Goal: Task Accomplishment & Management: Manage account settings

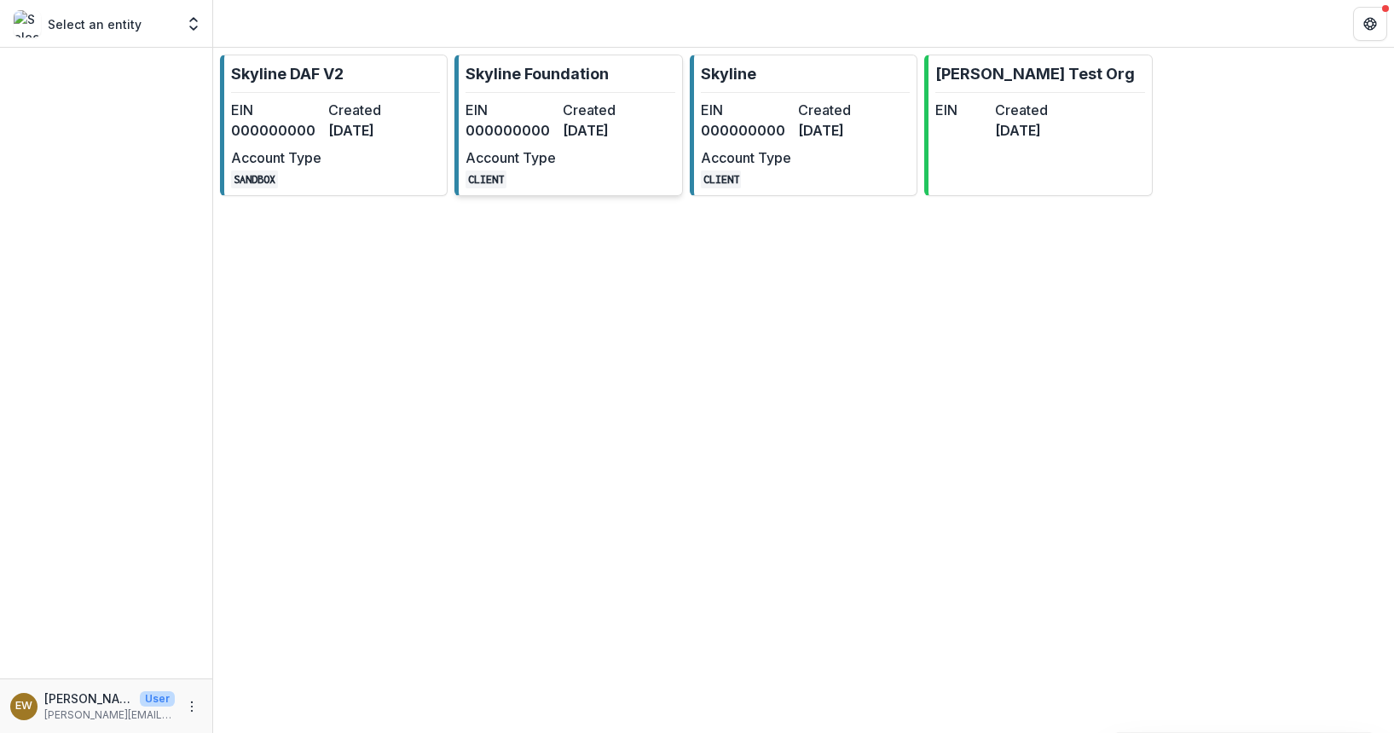
click at [520, 101] on dt "EIN" at bounding box center [511, 110] width 90 height 20
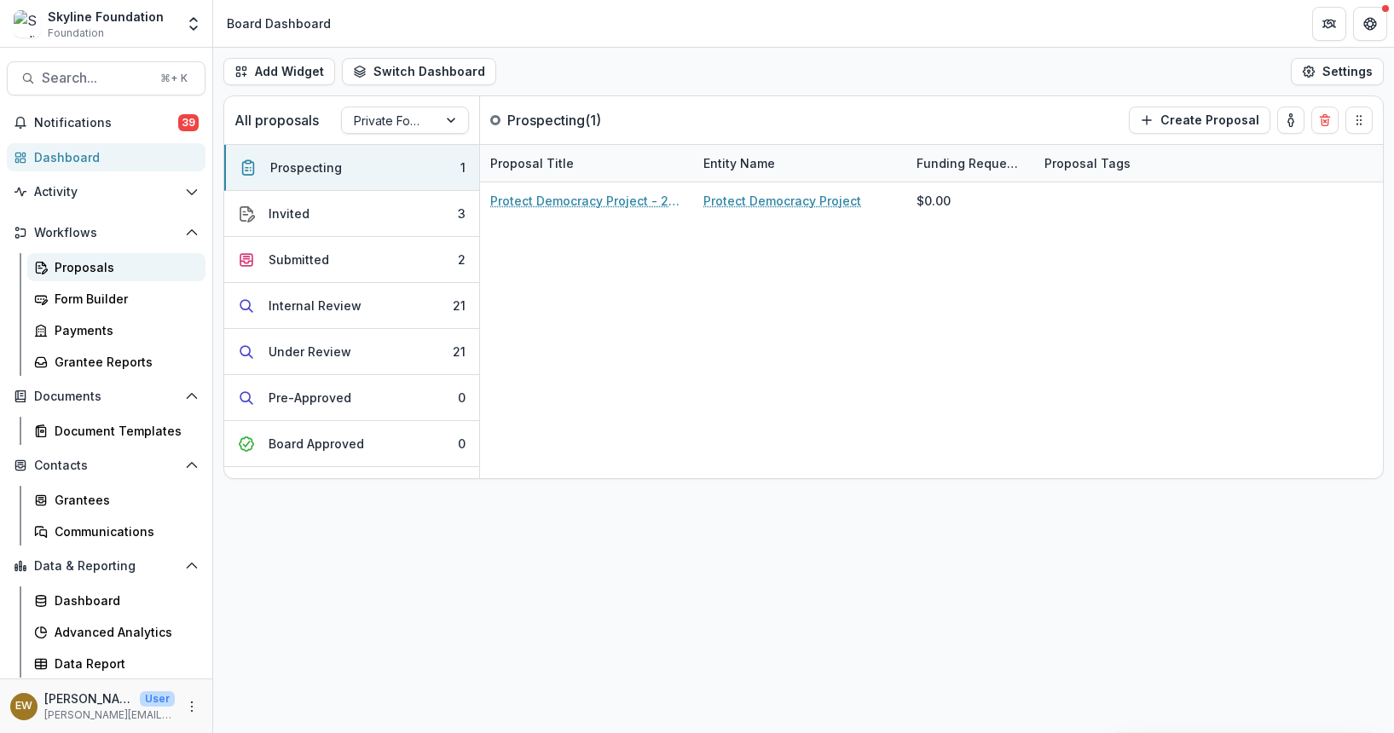
click at [103, 276] on link "Proposals" at bounding box center [116, 267] width 178 height 28
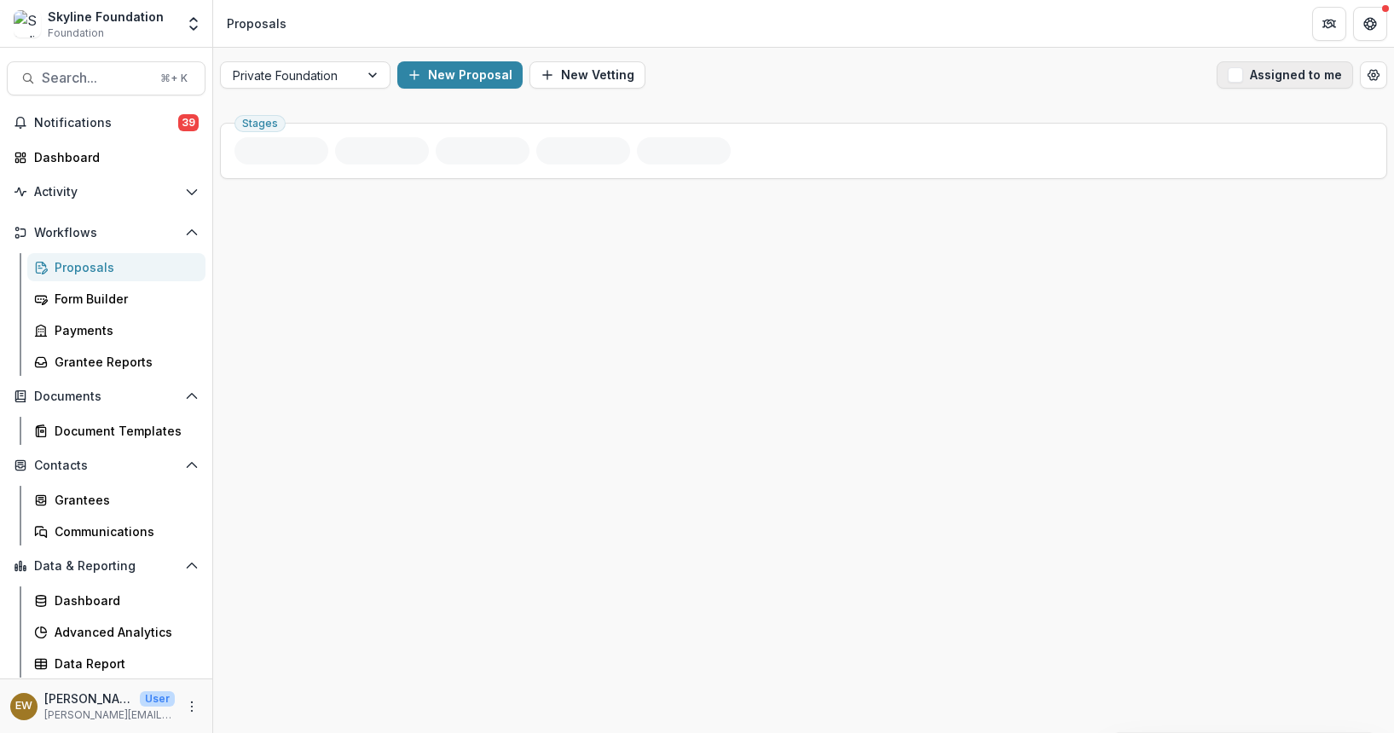
click at [1244, 87] on button "Assigned to me" at bounding box center [1285, 74] width 136 height 27
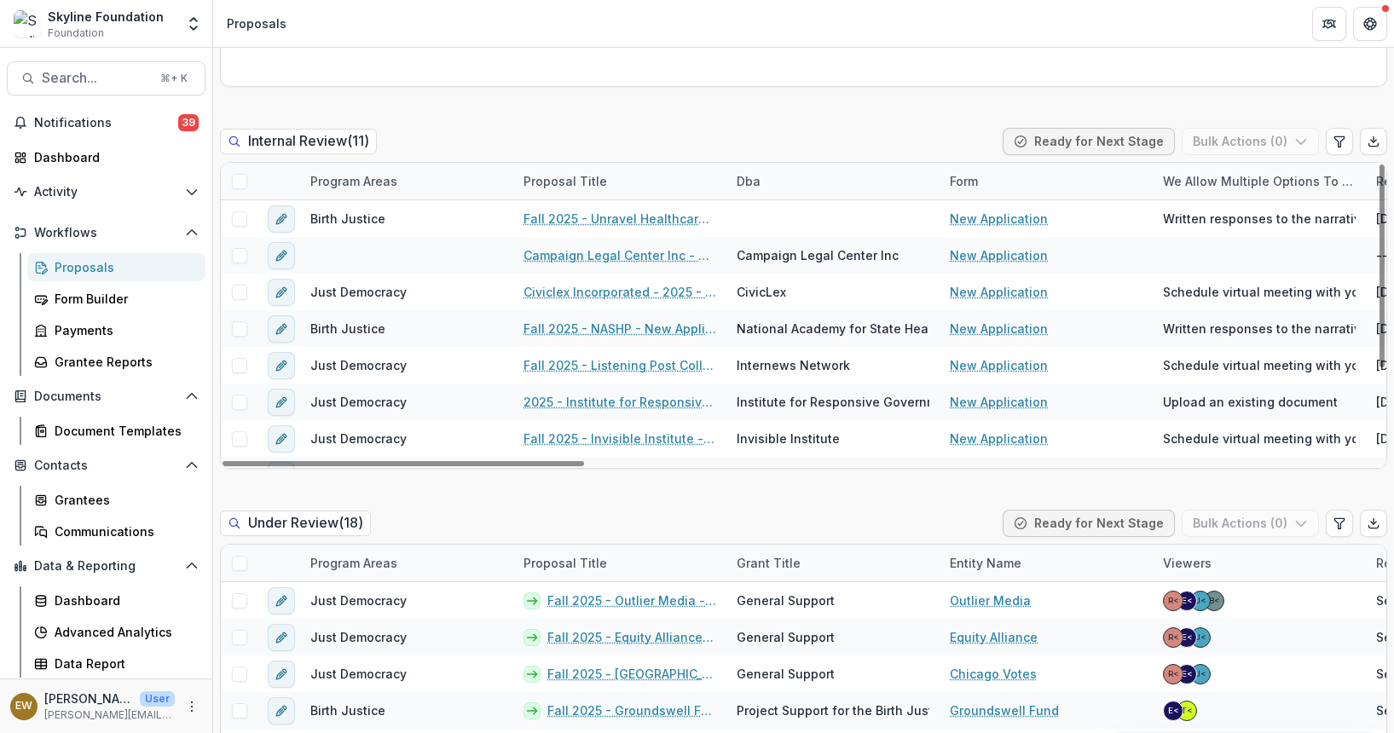
scroll to position [1063, 0]
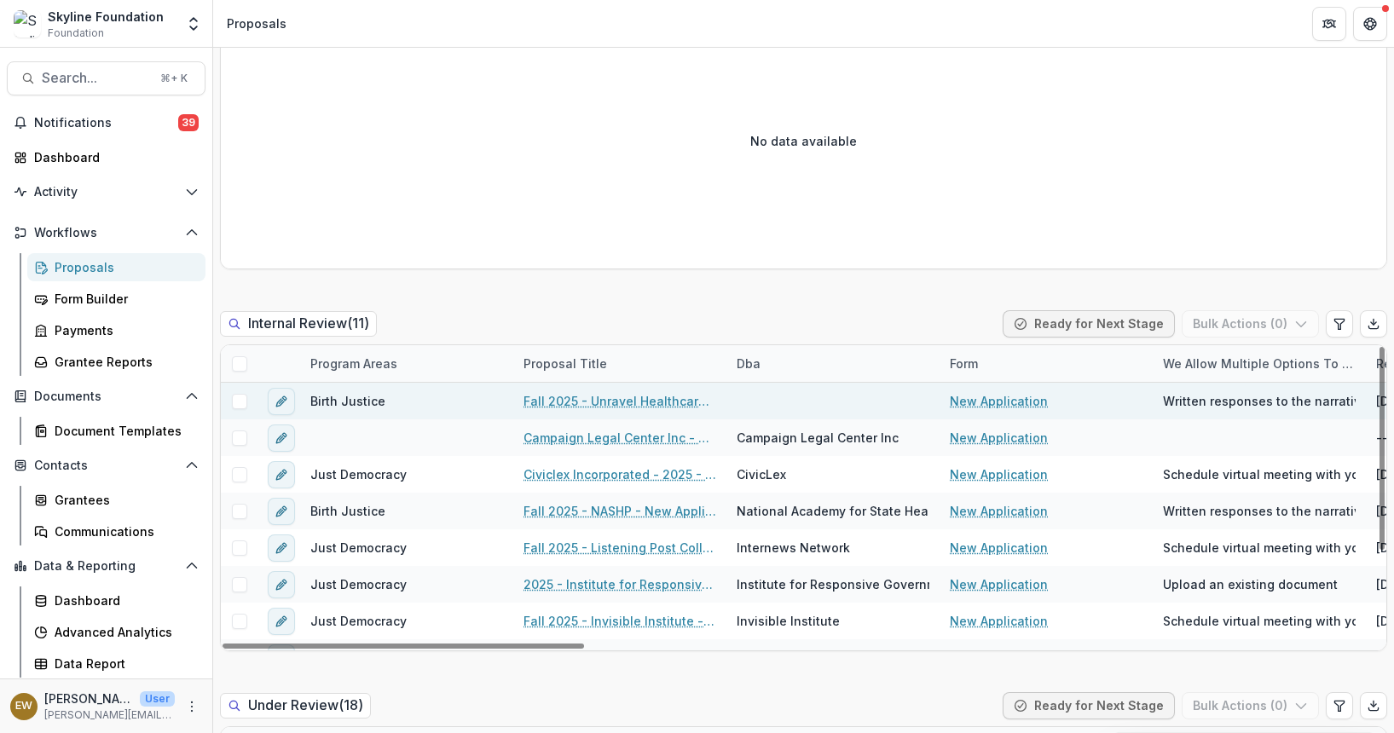
click at [531, 404] on link "Fall 2025 - Unravel Healthcare Alliance - New Application" at bounding box center [620, 401] width 193 height 18
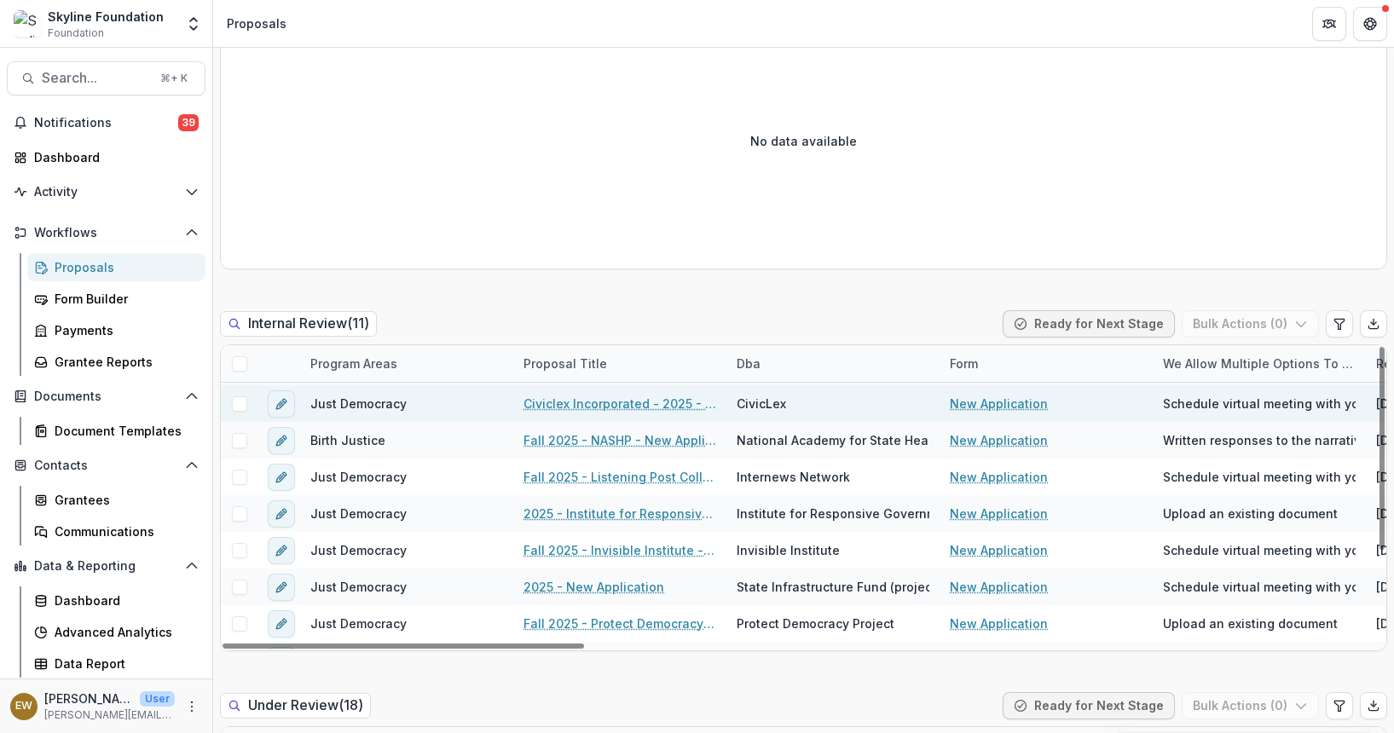
scroll to position [0, 0]
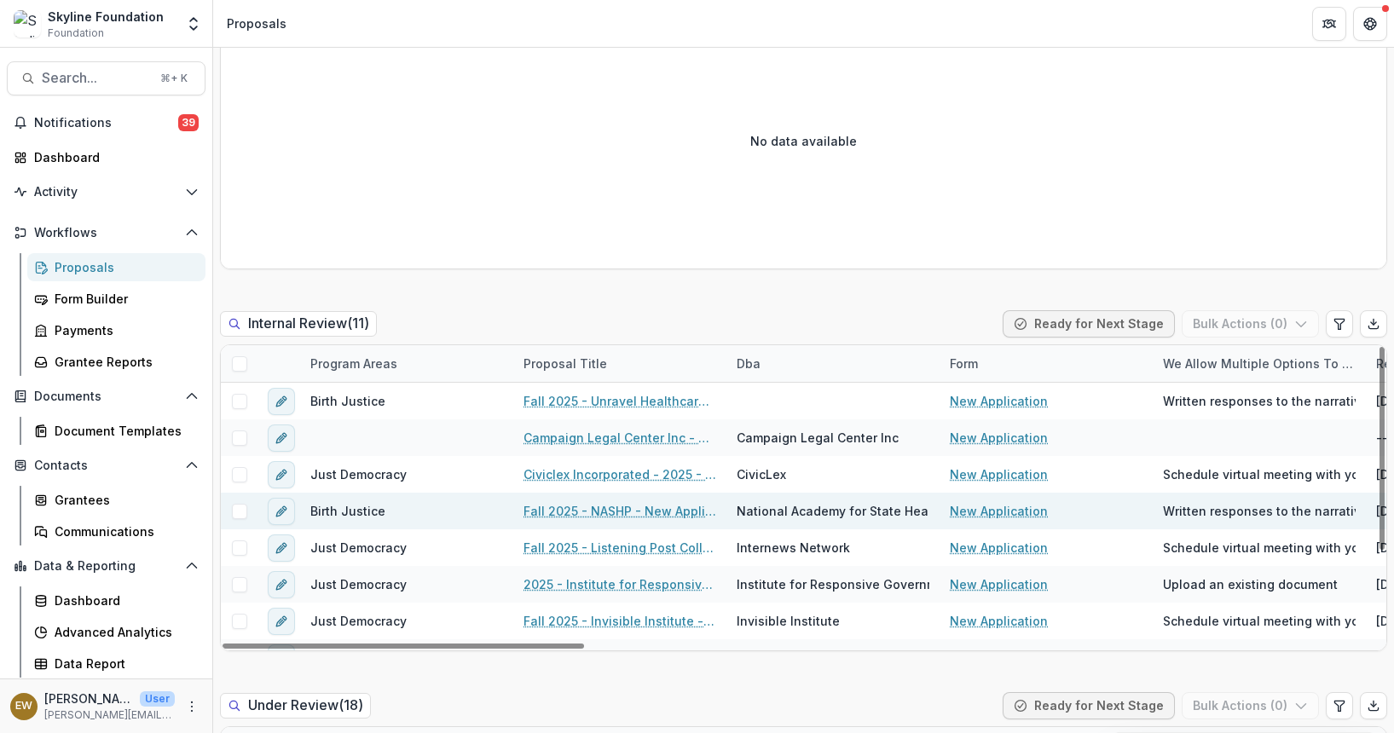
click at [648, 502] on link "Fall 2025 - NASHP - New Application" at bounding box center [620, 511] width 193 height 18
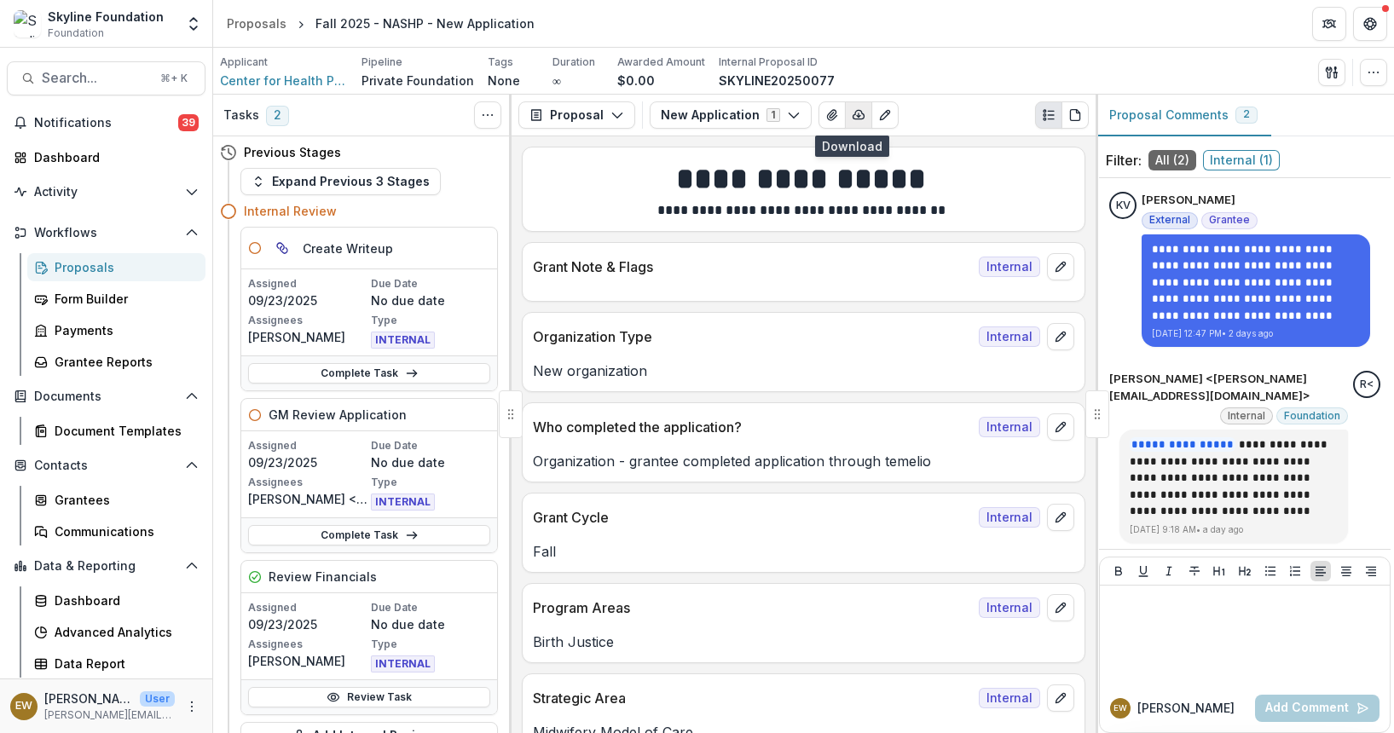
click at [845, 114] on button "button" at bounding box center [858, 114] width 27 height 27
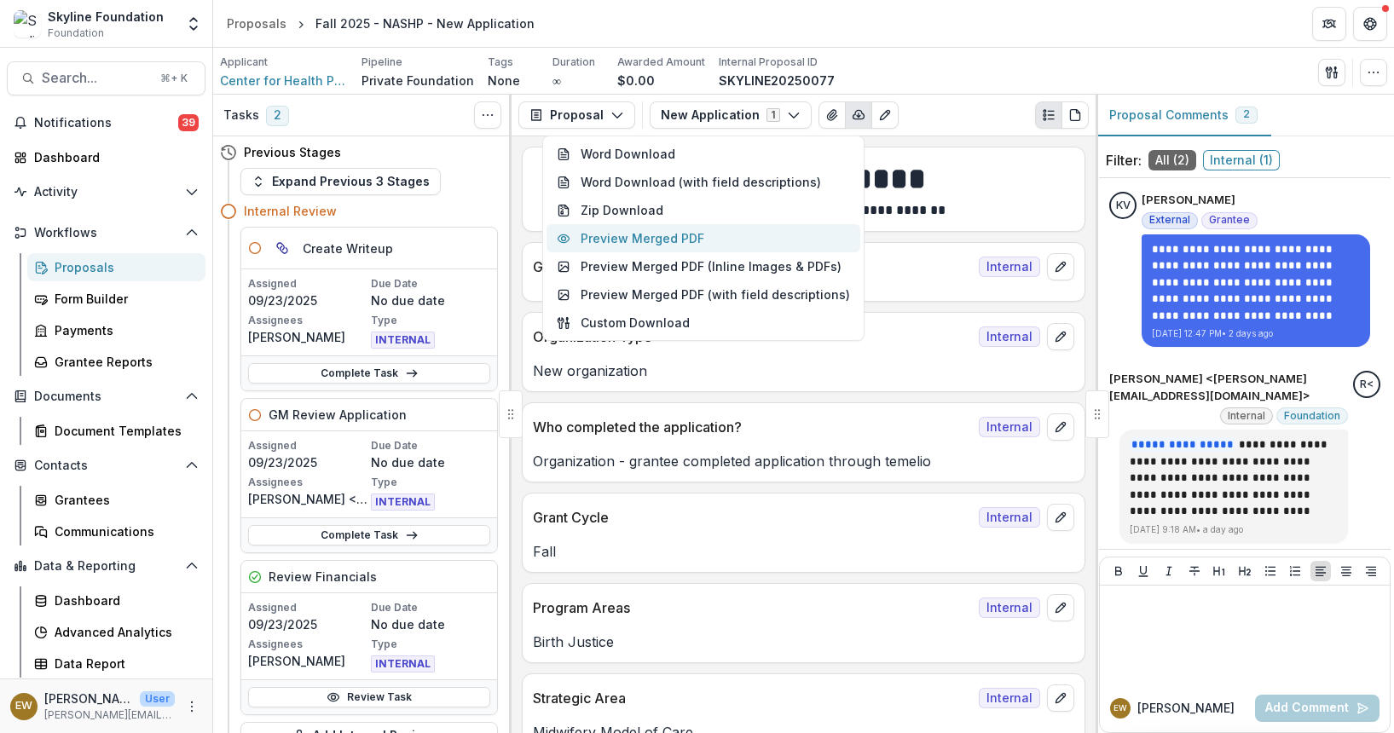
click at [708, 234] on button "Preview Merged PDF" at bounding box center [704, 238] width 314 height 28
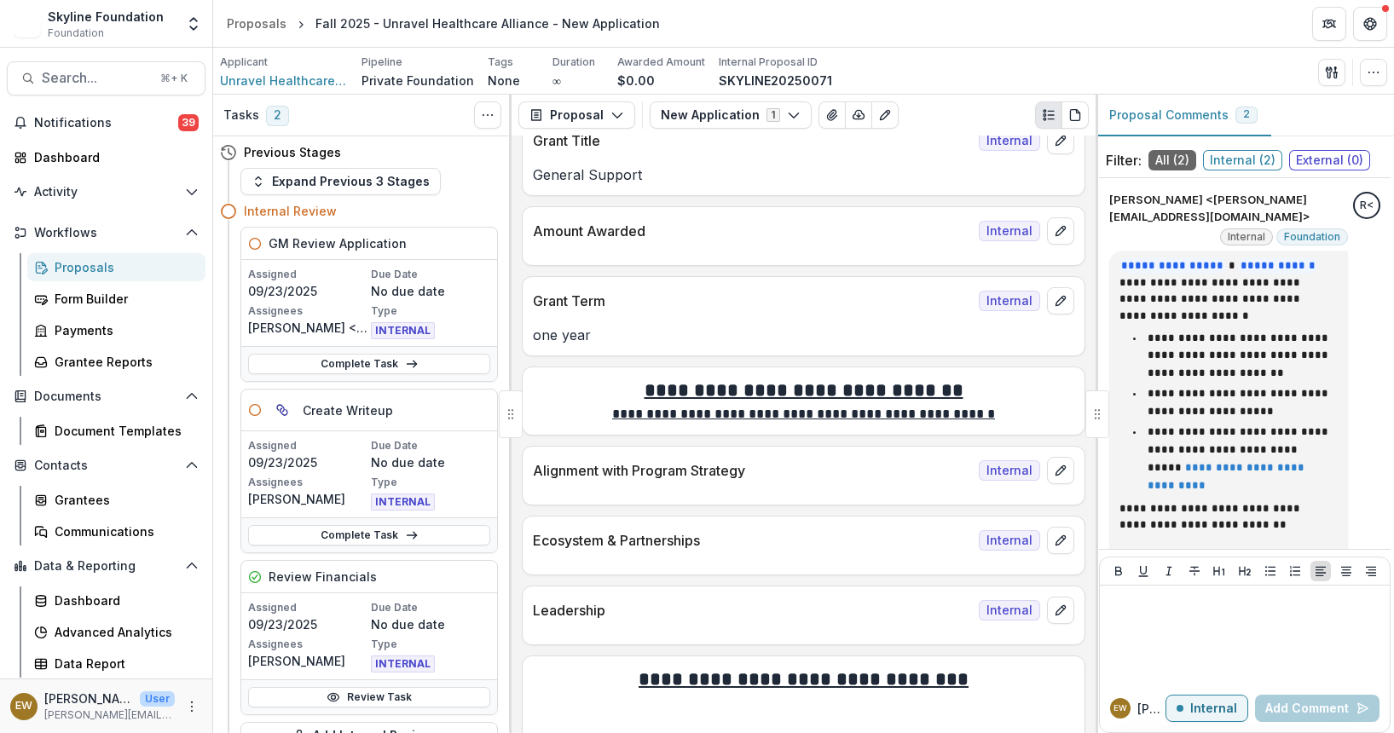
scroll to position [487, 0]
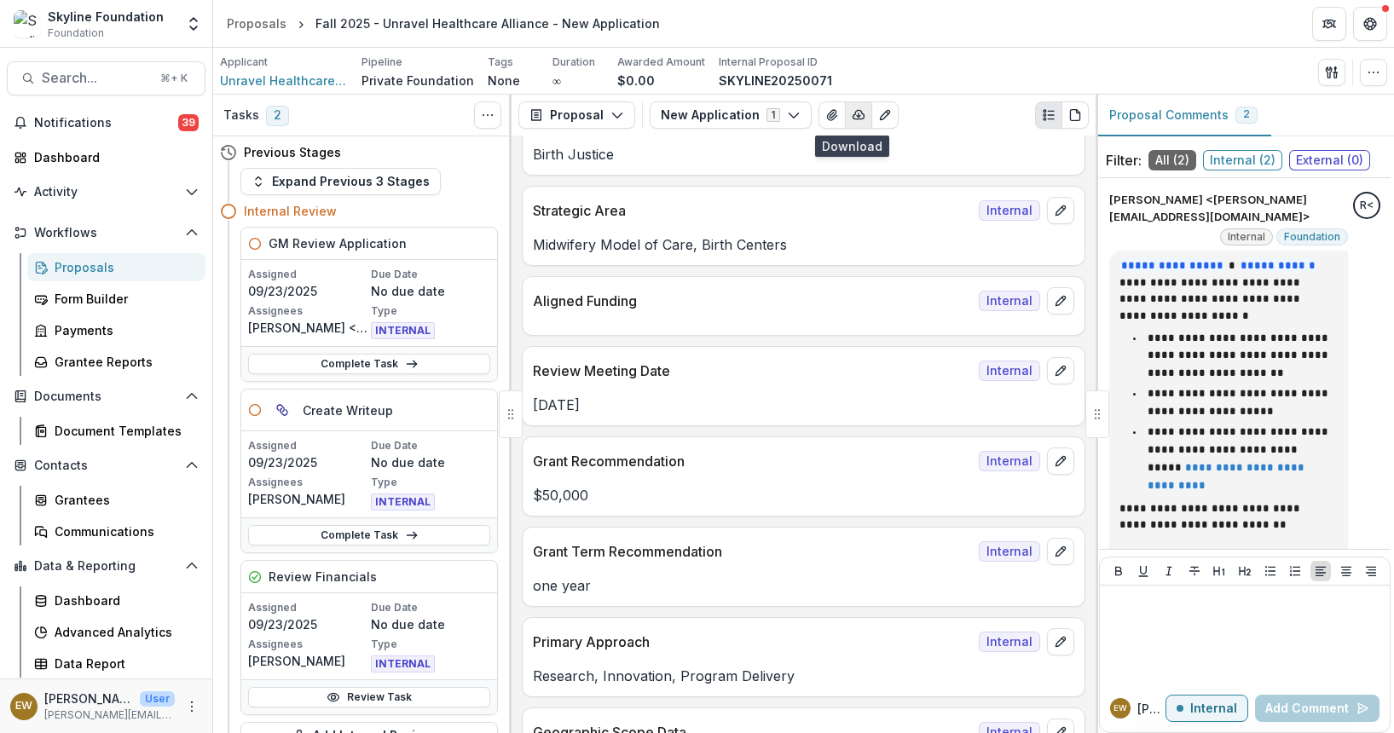
click at [860, 112] on button "button" at bounding box center [858, 114] width 27 height 27
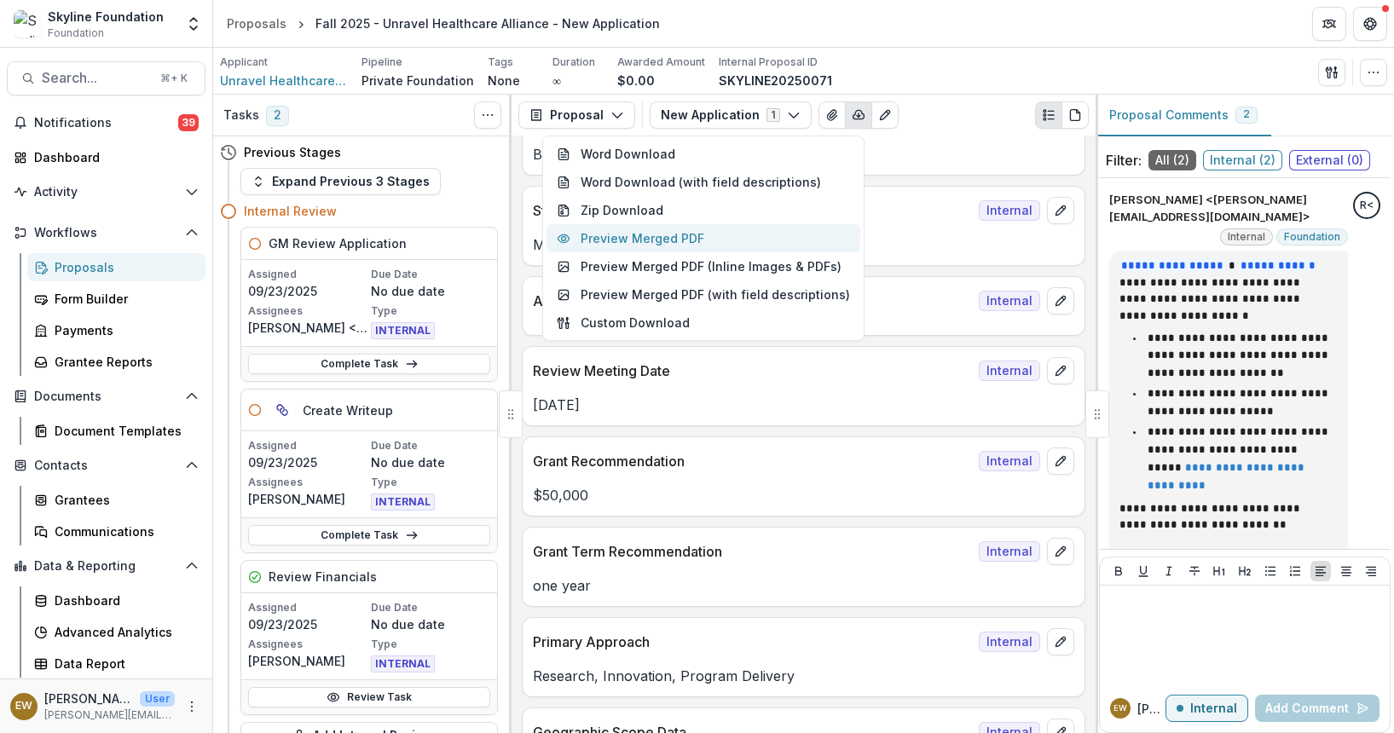
click at [779, 240] on button "Preview Merged PDF" at bounding box center [704, 238] width 314 height 28
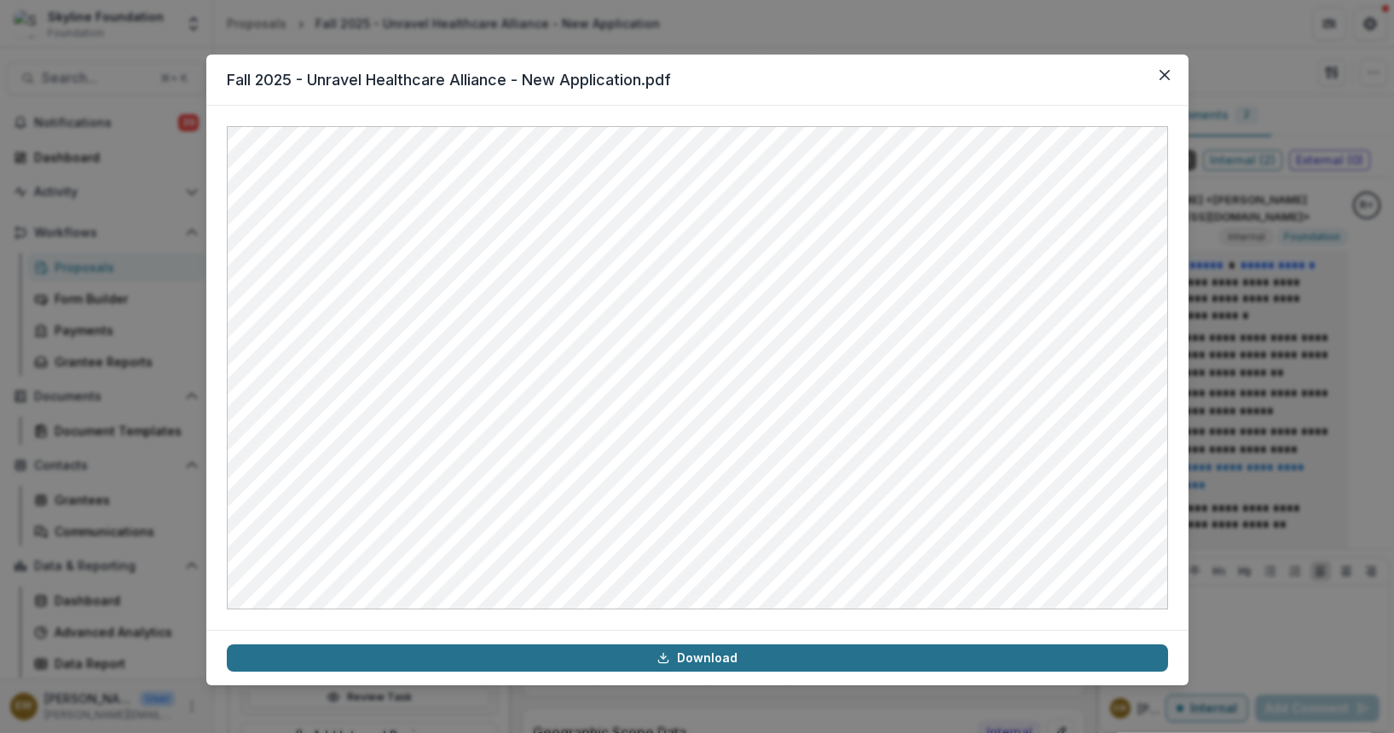
click at [747, 663] on link "Download" at bounding box center [697, 658] width 941 height 27
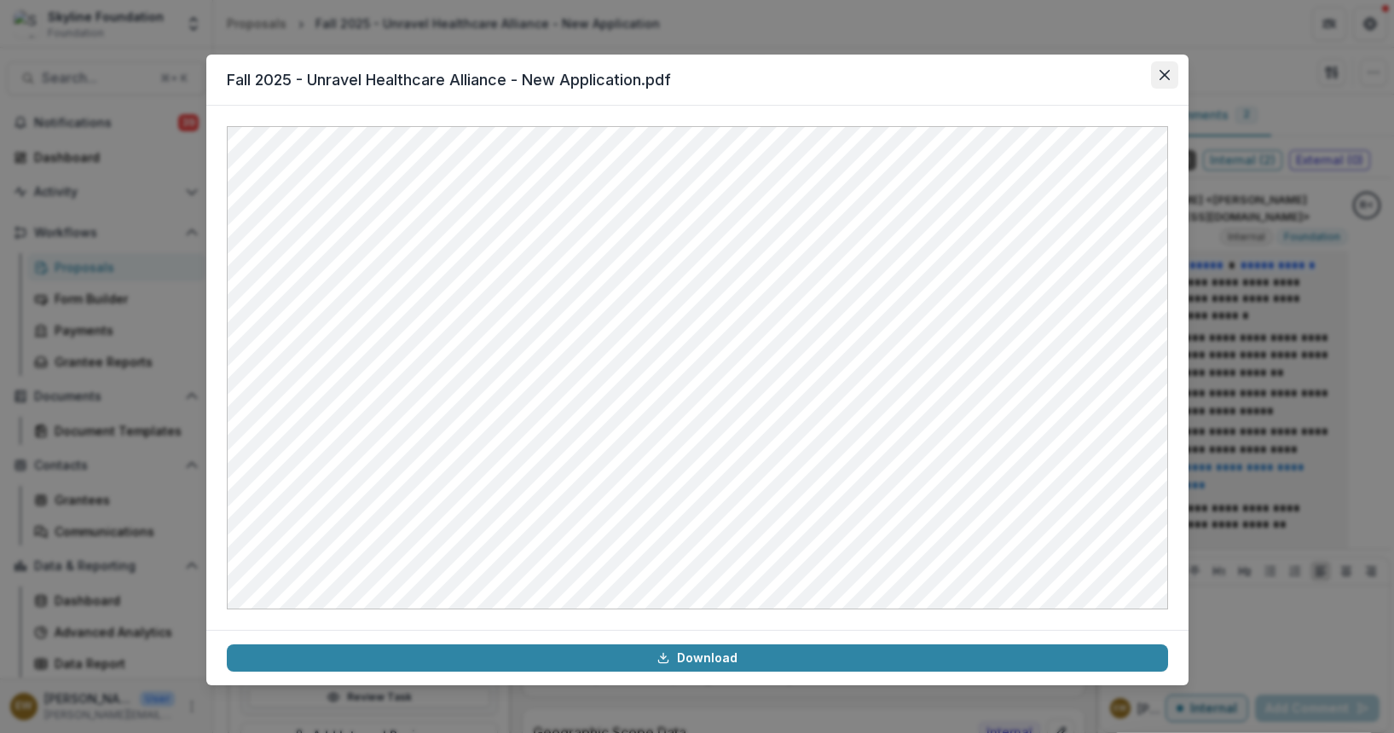
click at [1173, 79] on button "Close" at bounding box center [1164, 74] width 27 height 27
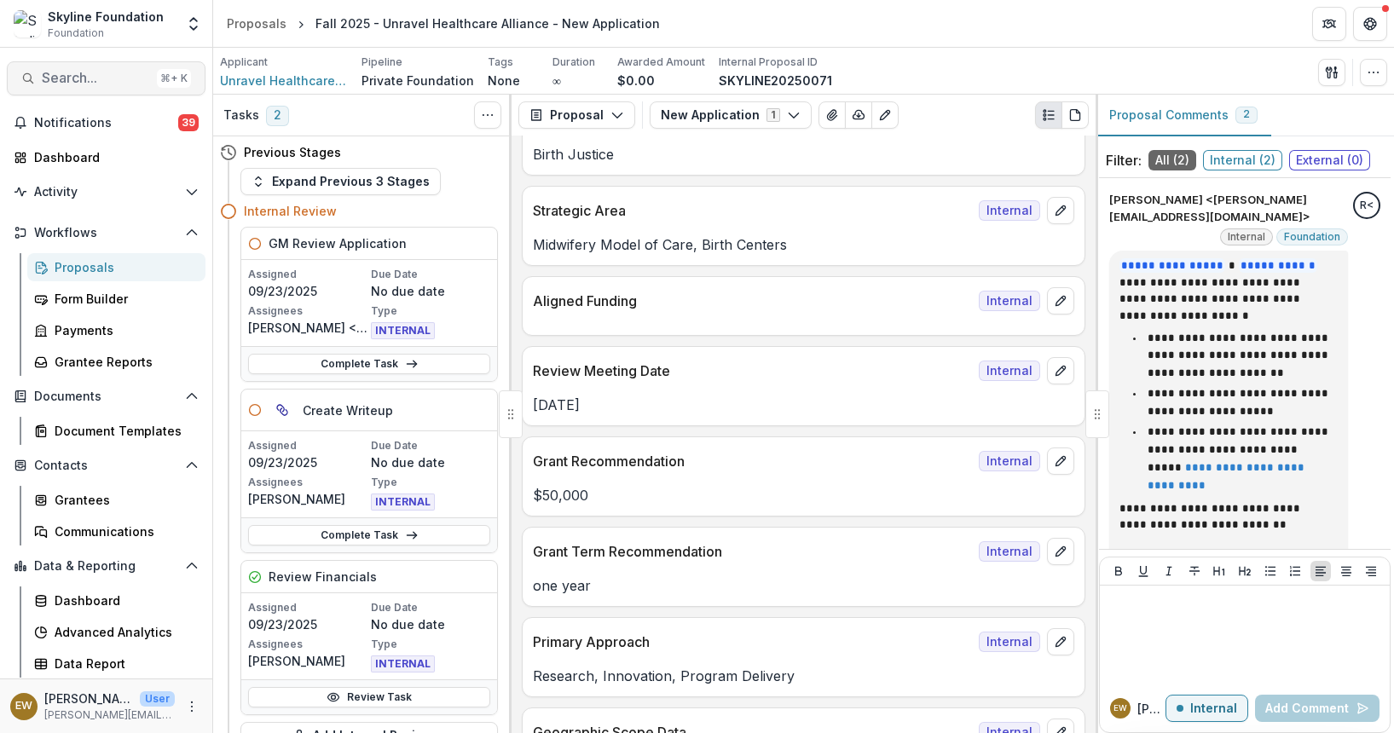
click at [110, 80] on span "Search..." at bounding box center [96, 78] width 108 height 16
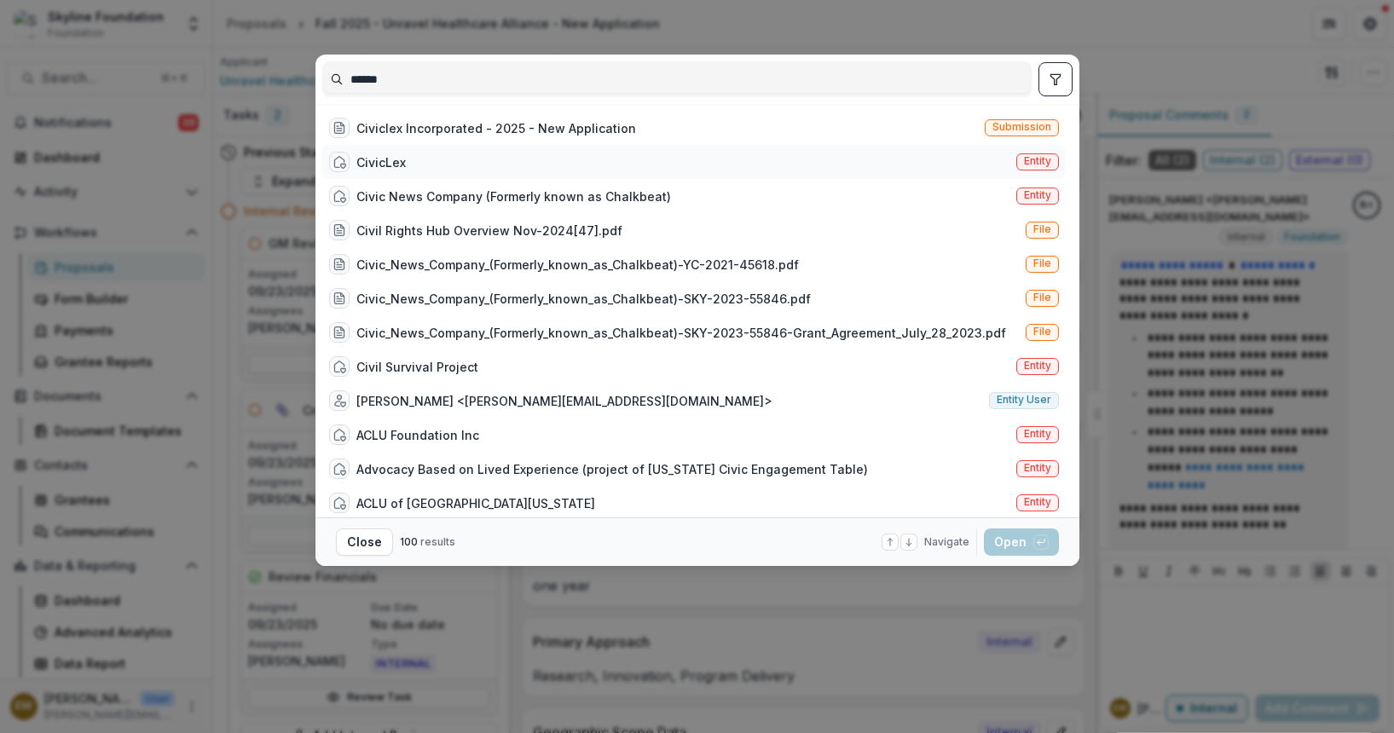
type input "******"
click at [520, 162] on div "CivicLex Entity" at bounding box center [694, 162] width 744 height 34
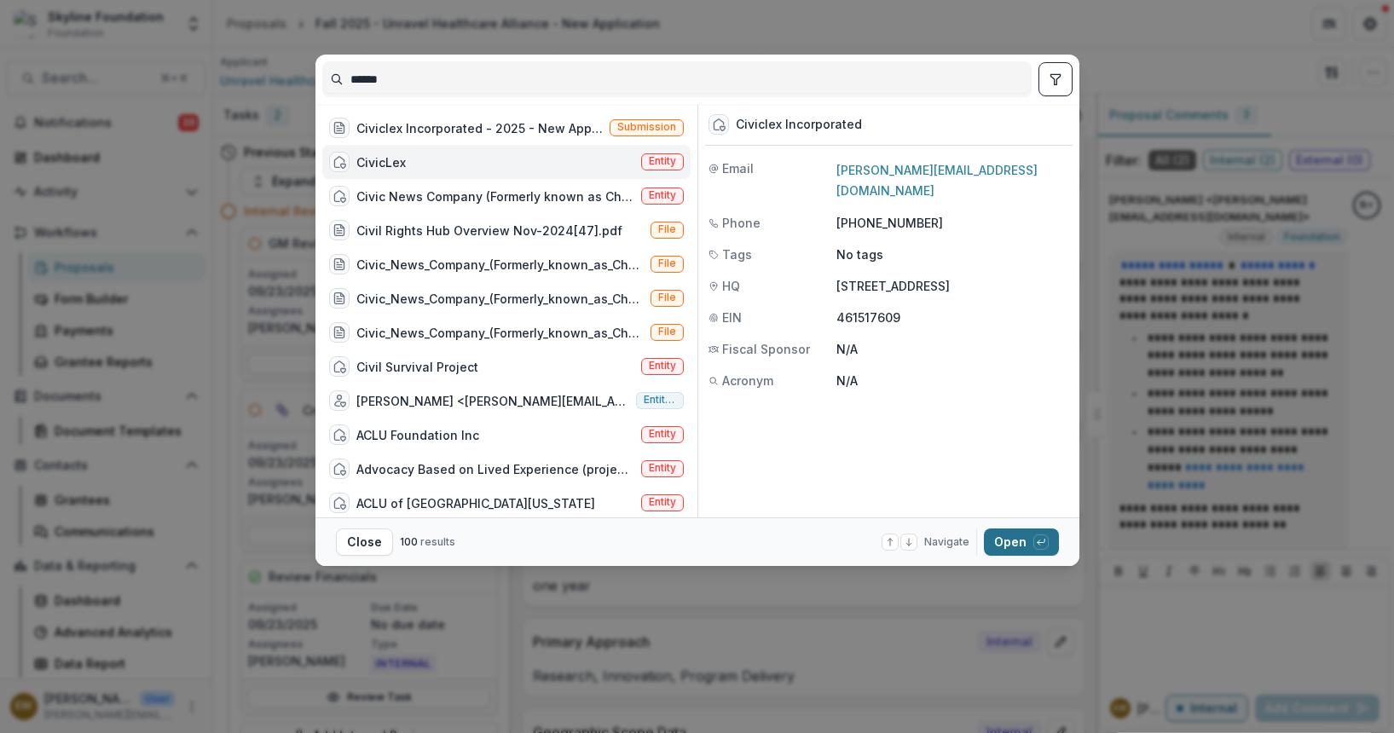
click at [1004, 546] on button "Open with enter key" at bounding box center [1021, 542] width 75 height 27
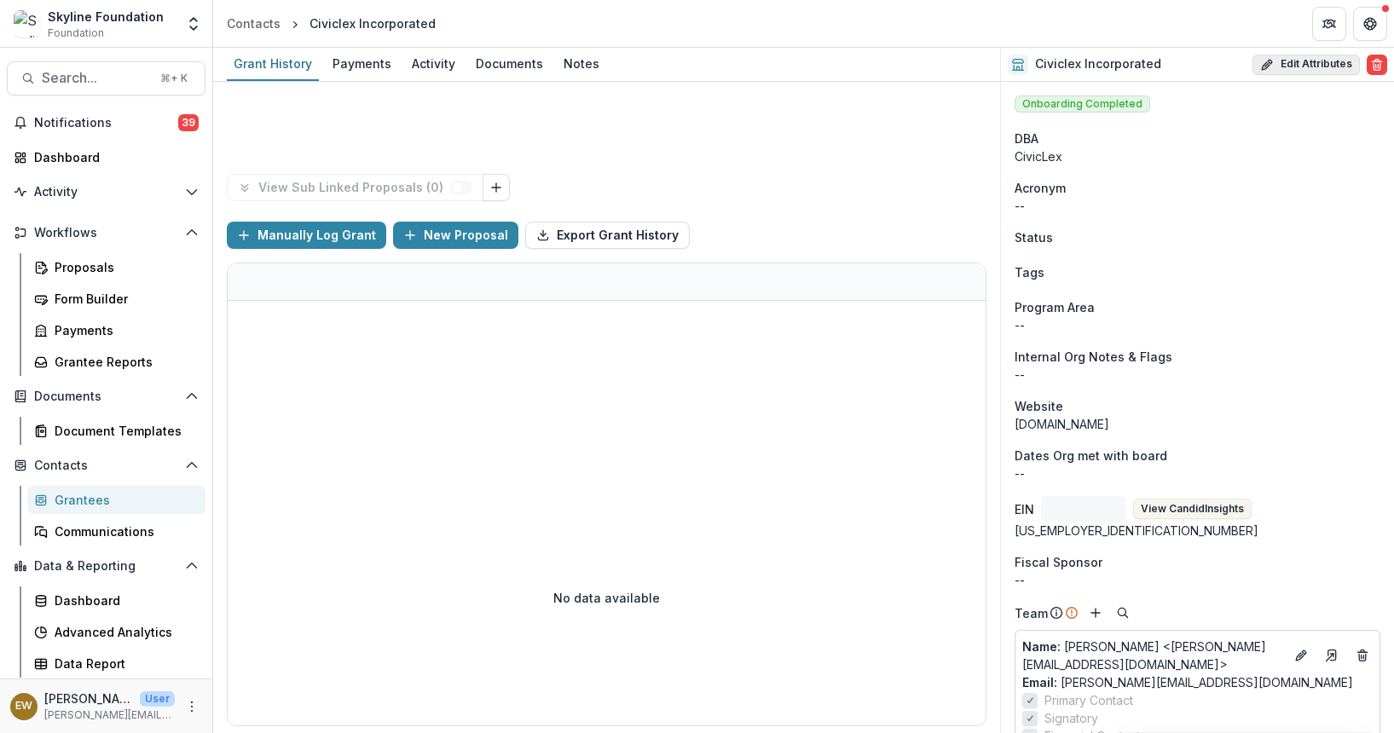
click at [1330, 72] on button "Edit Attributes" at bounding box center [1306, 65] width 107 height 20
select select "**"
select select "**********"
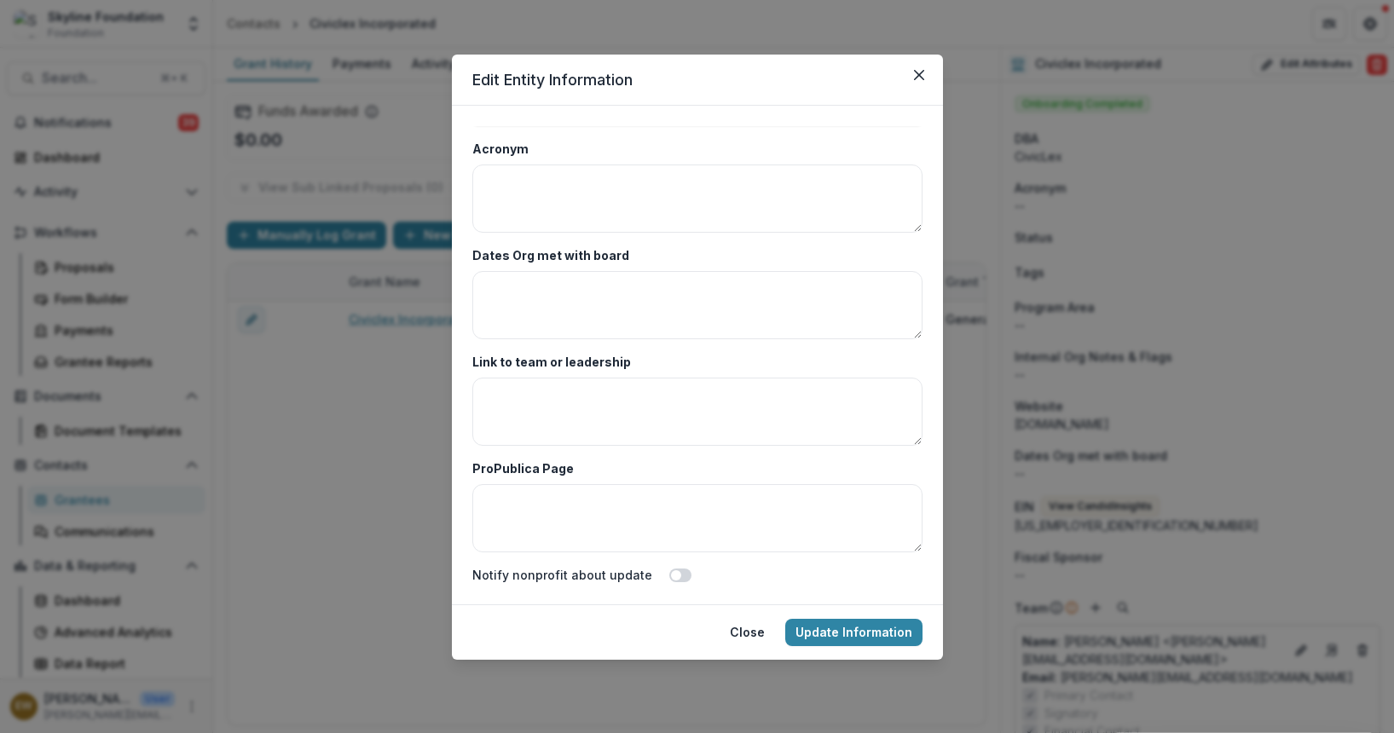
scroll to position [2886, 0]
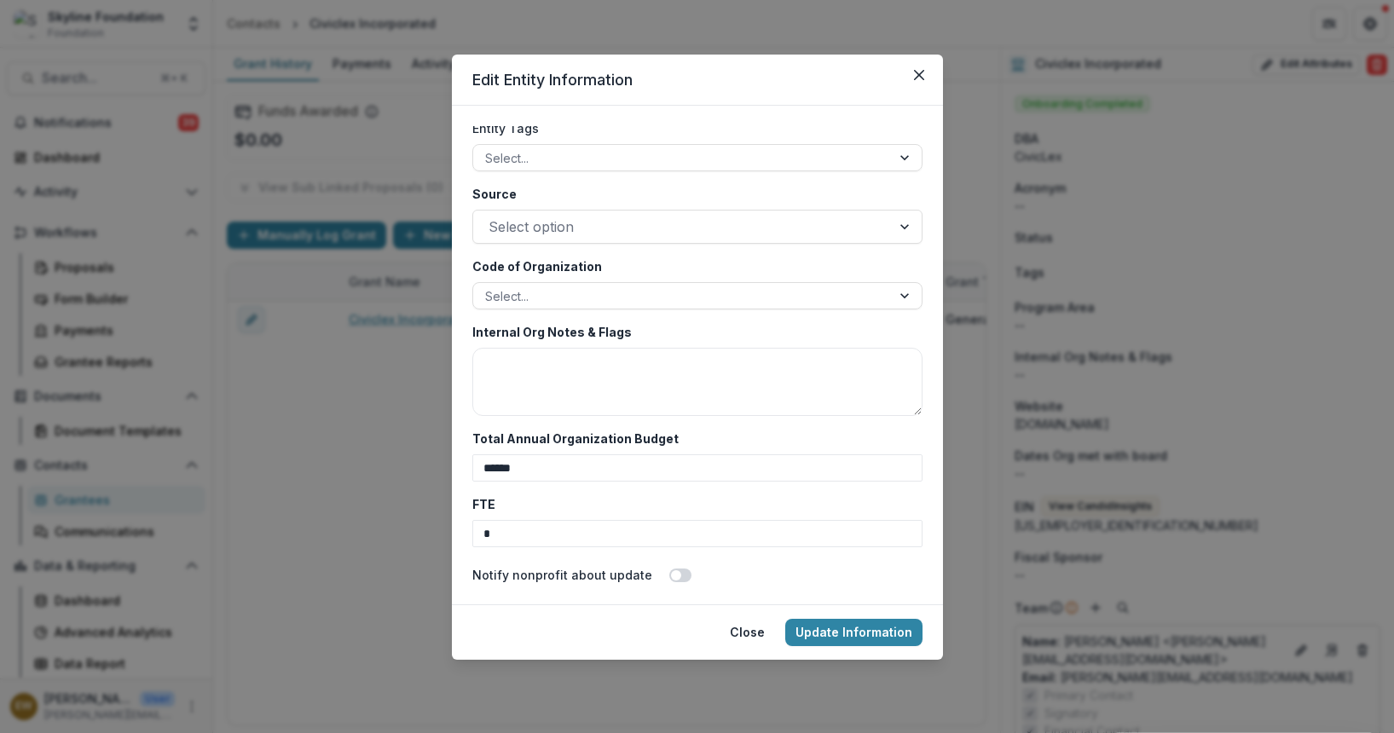
click at [582, 278] on div "Code of Organization Select..." at bounding box center [697, 284] width 450 height 52
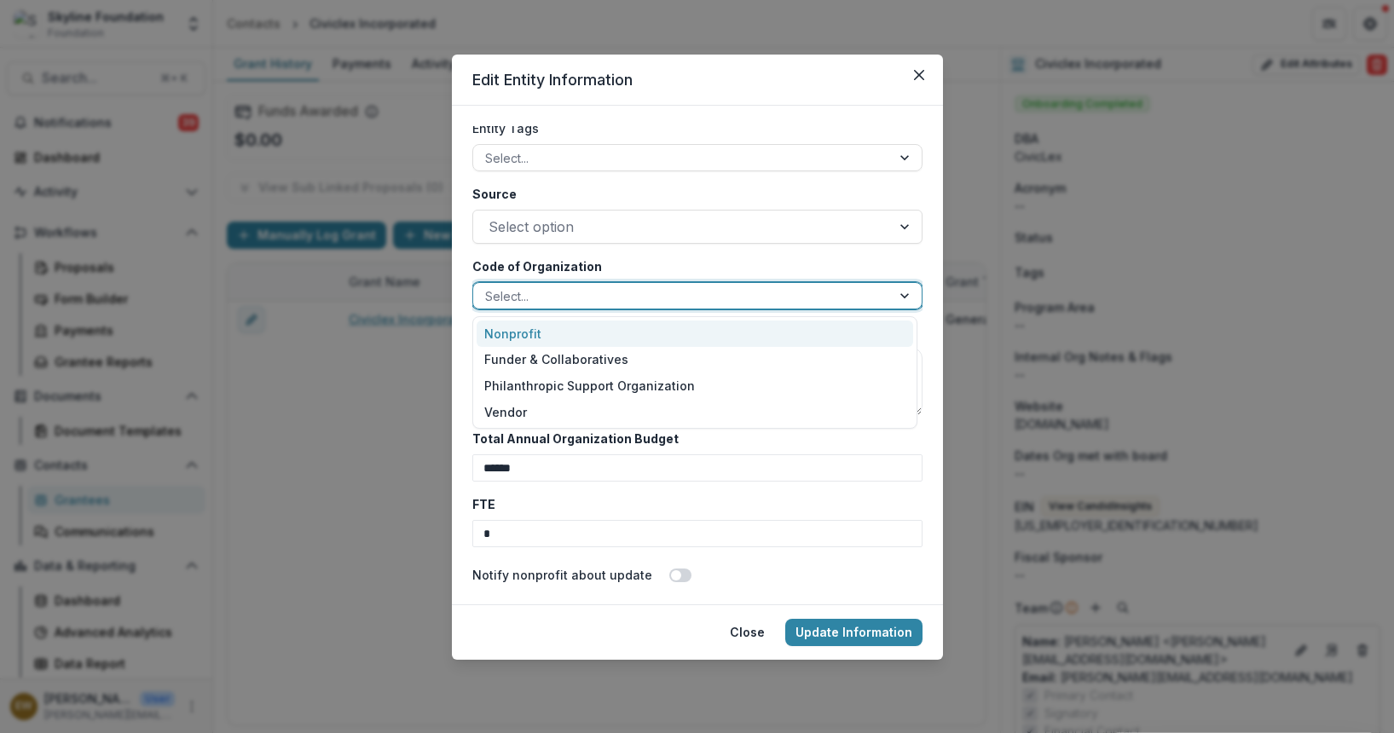
click at [580, 286] on div at bounding box center [682, 296] width 394 height 21
click at [559, 334] on div "Nonprofit" at bounding box center [695, 334] width 437 height 26
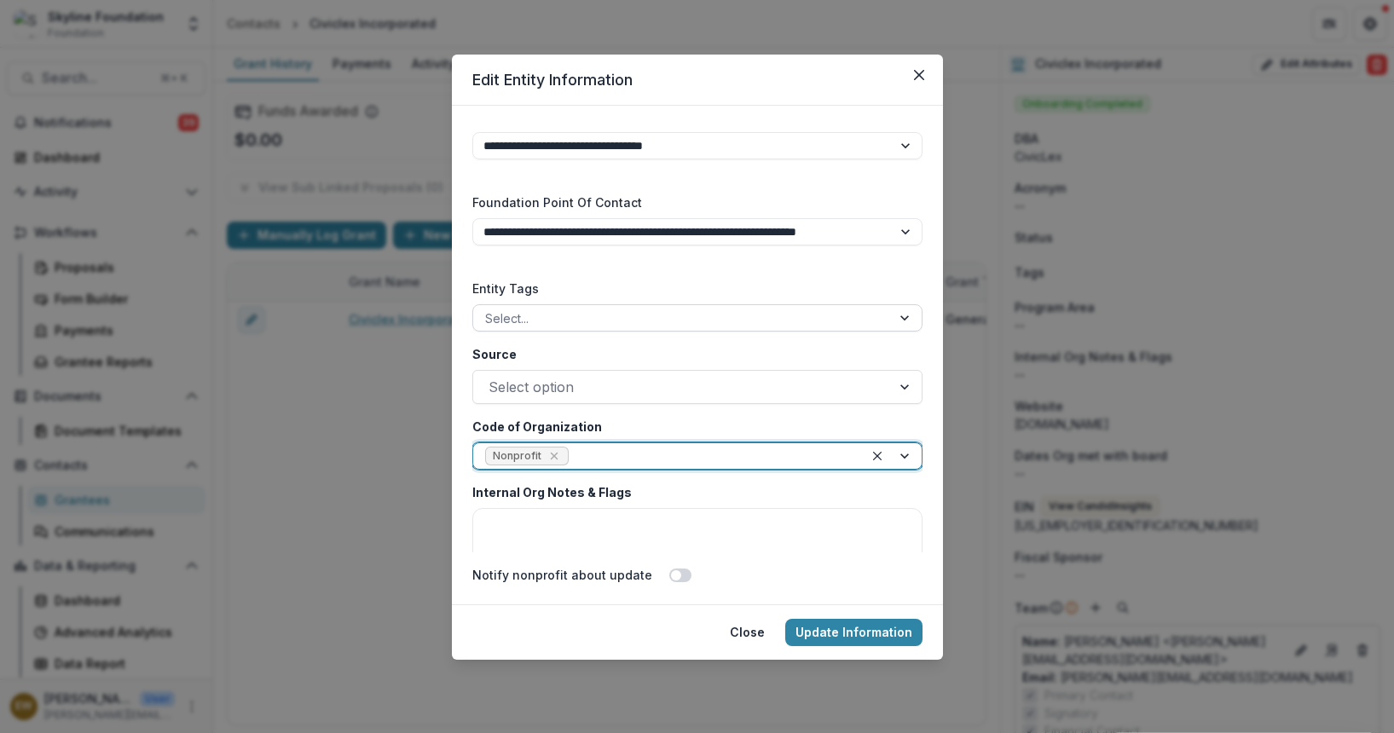
scroll to position [2714, 0]
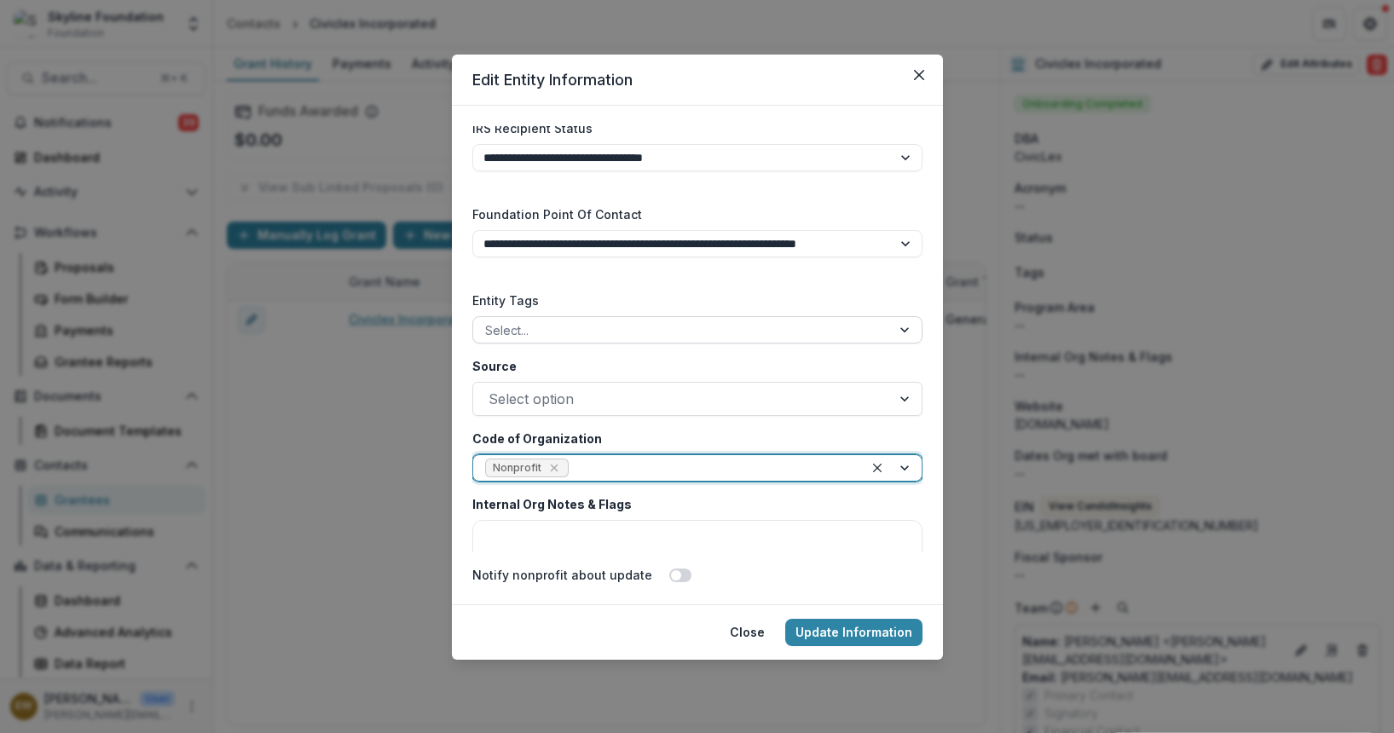
click at [577, 326] on div at bounding box center [682, 330] width 394 height 21
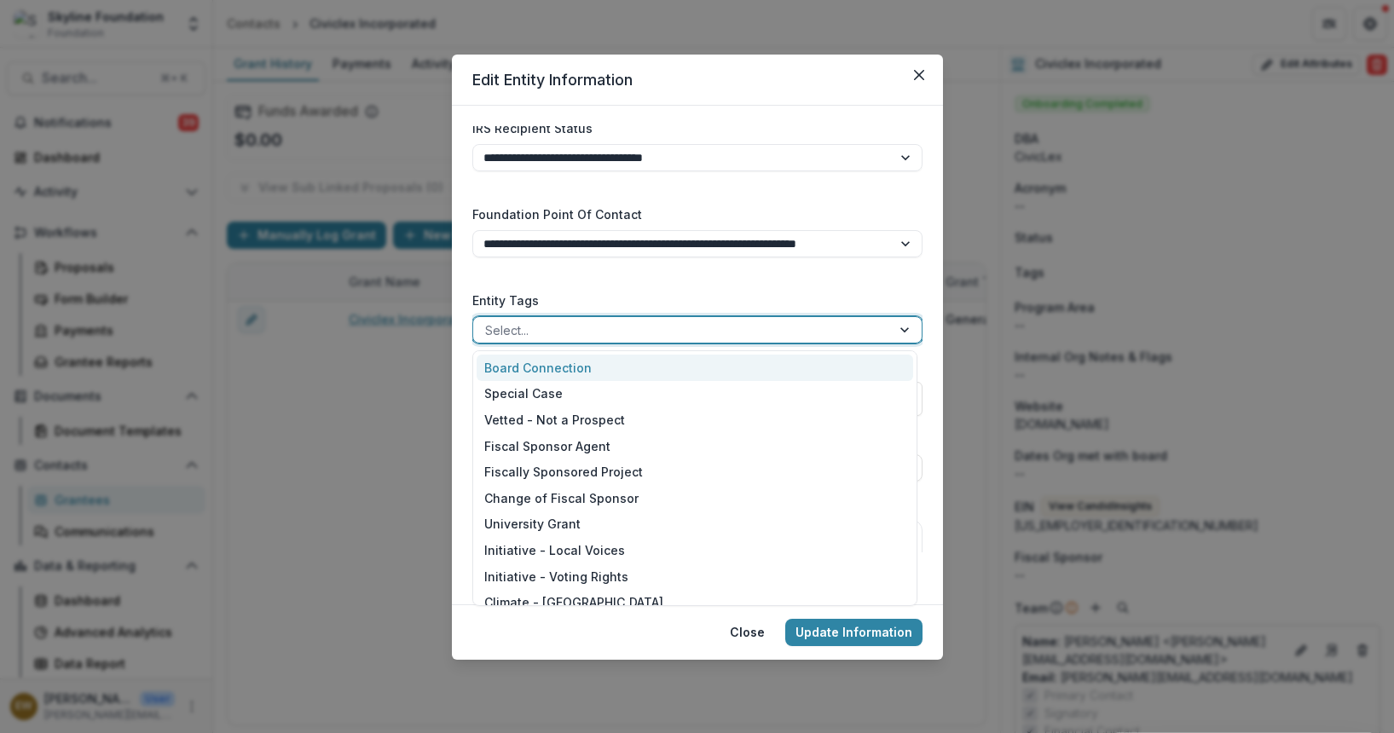
click at [601, 292] on label "Entity Tags" at bounding box center [692, 301] width 440 height 18
click at [489, 322] on input "Entity Tags" at bounding box center [486, 331] width 3 height 18
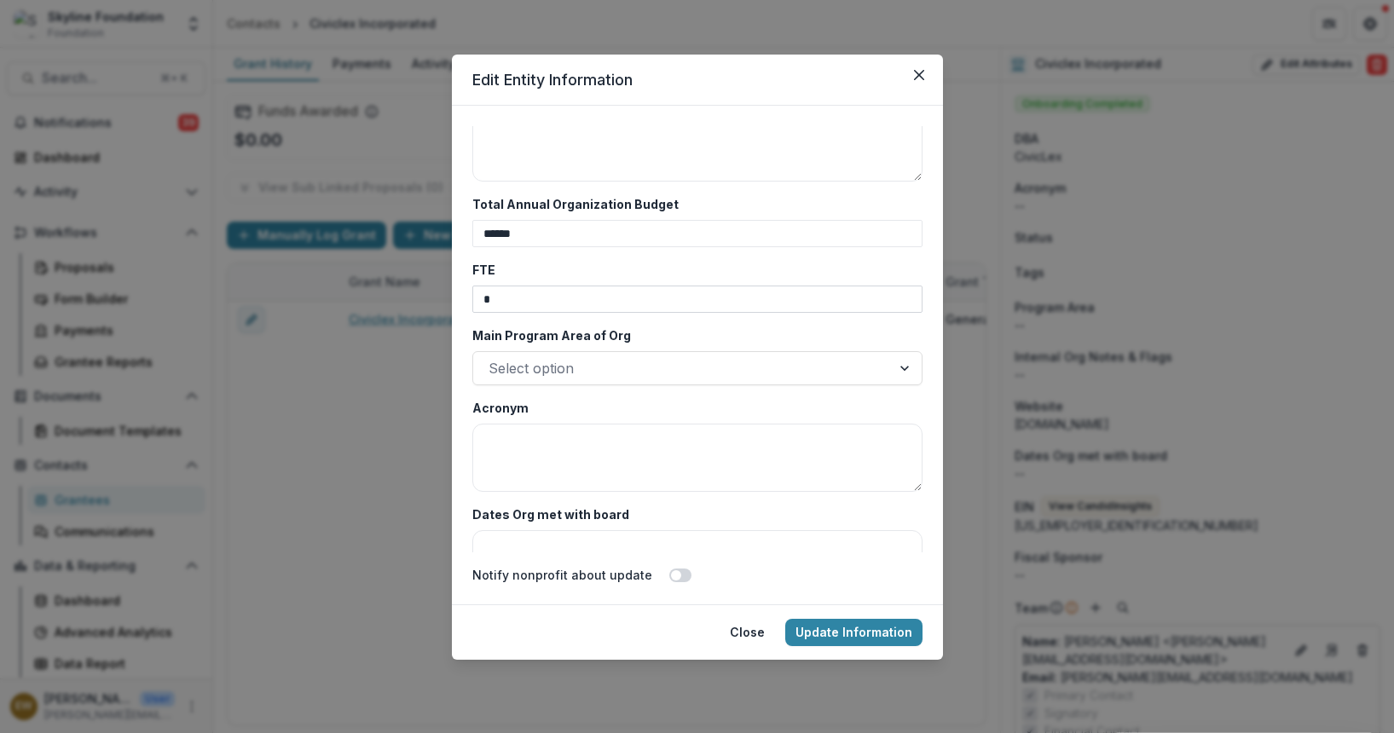
scroll to position [3124, 0]
click at [574, 353] on div at bounding box center [682, 365] width 387 height 24
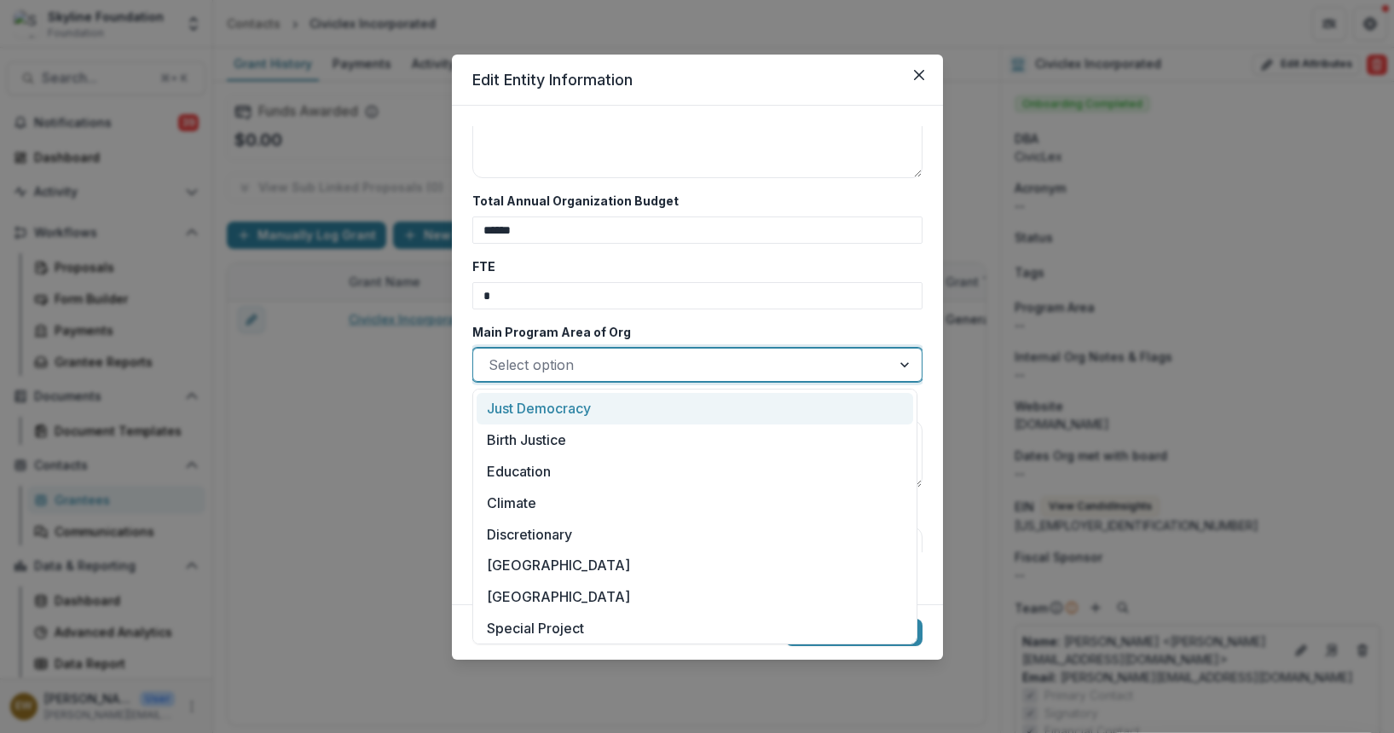
click at [559, 408] on div "Just Democracy" at bounding box center [695, 409] width 437 height 32
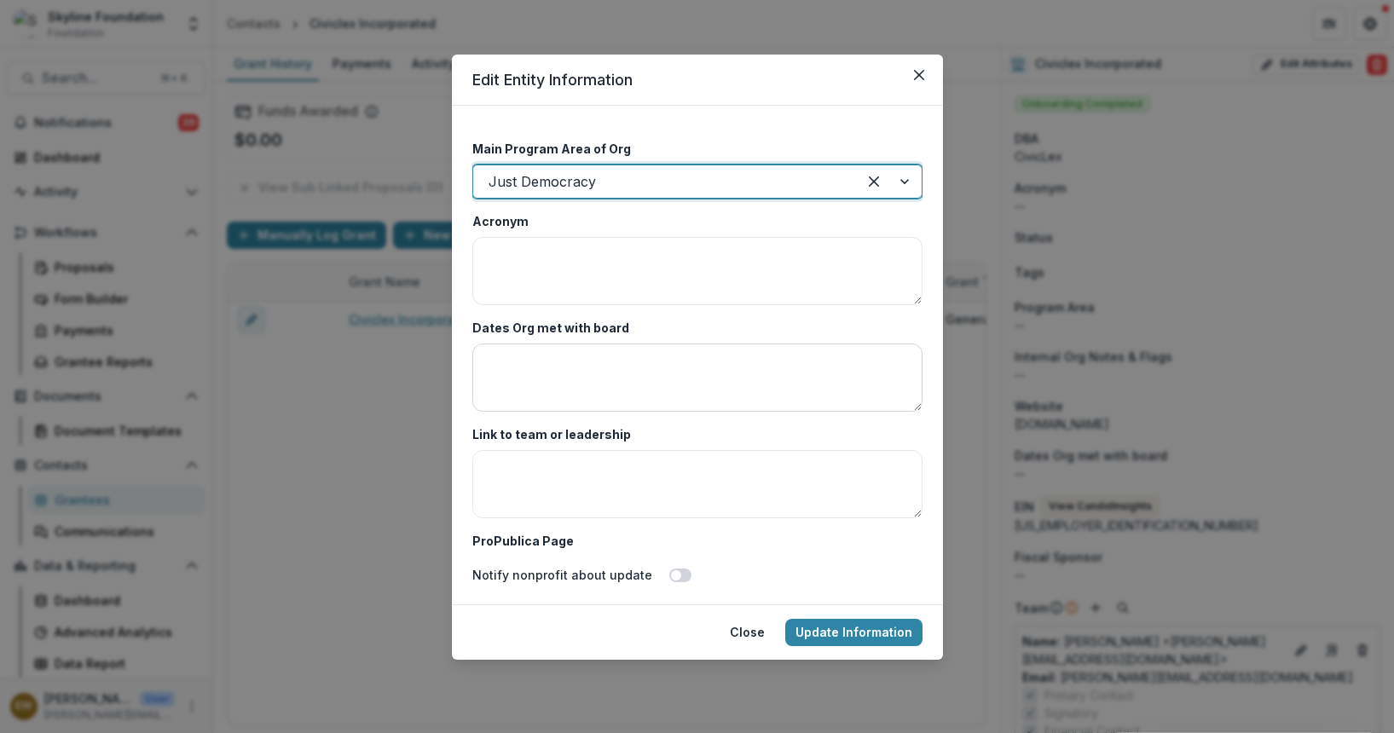
scroll to position [3380, 0]
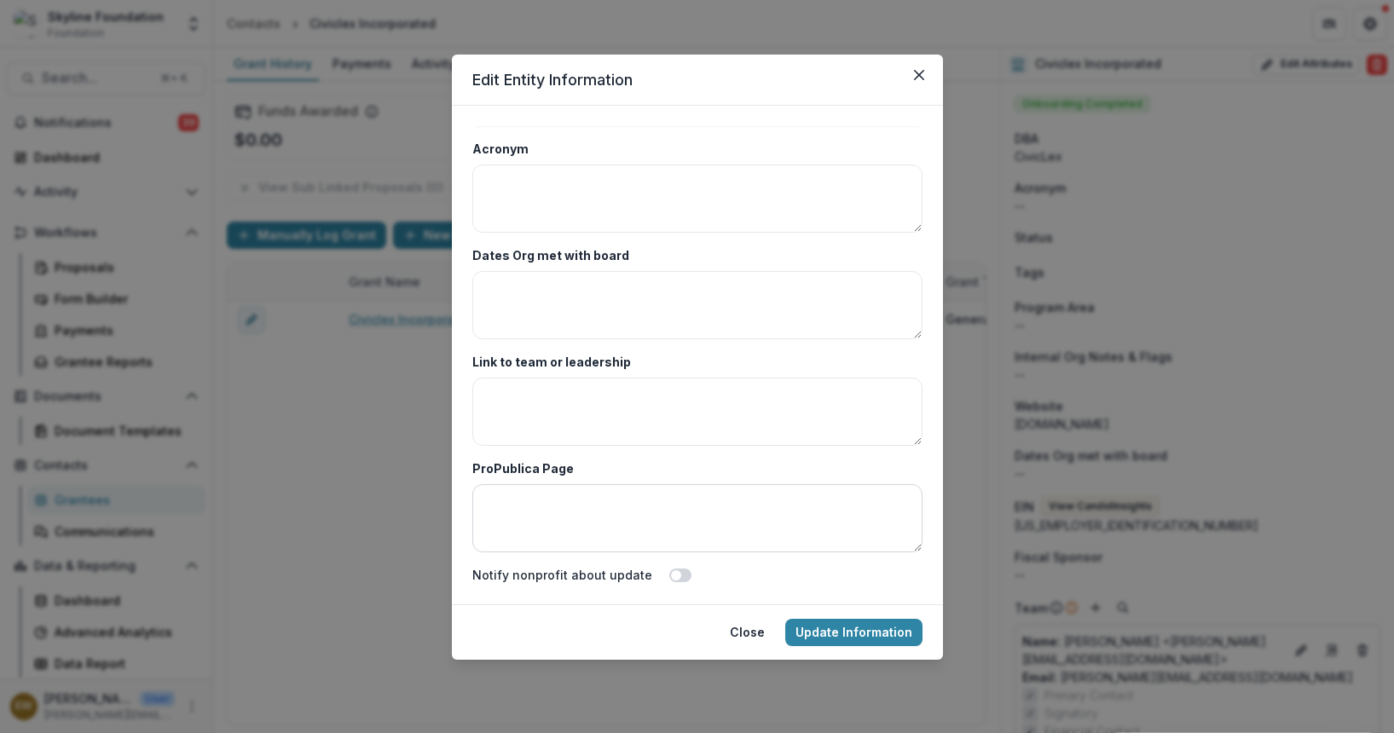
click at [535, 547] on textarea "ProPublica Page" at bounding box center [697, 518] width 450 height 68
paste textarea "**********"
type textarea "**********"
click at [580, 462] on label "ProPublica Page" at bounding box center [692, 469] width 440 height 18
click at [580, 484] on textarea "**********" at bounding box center [697, 518] width 450 height 68
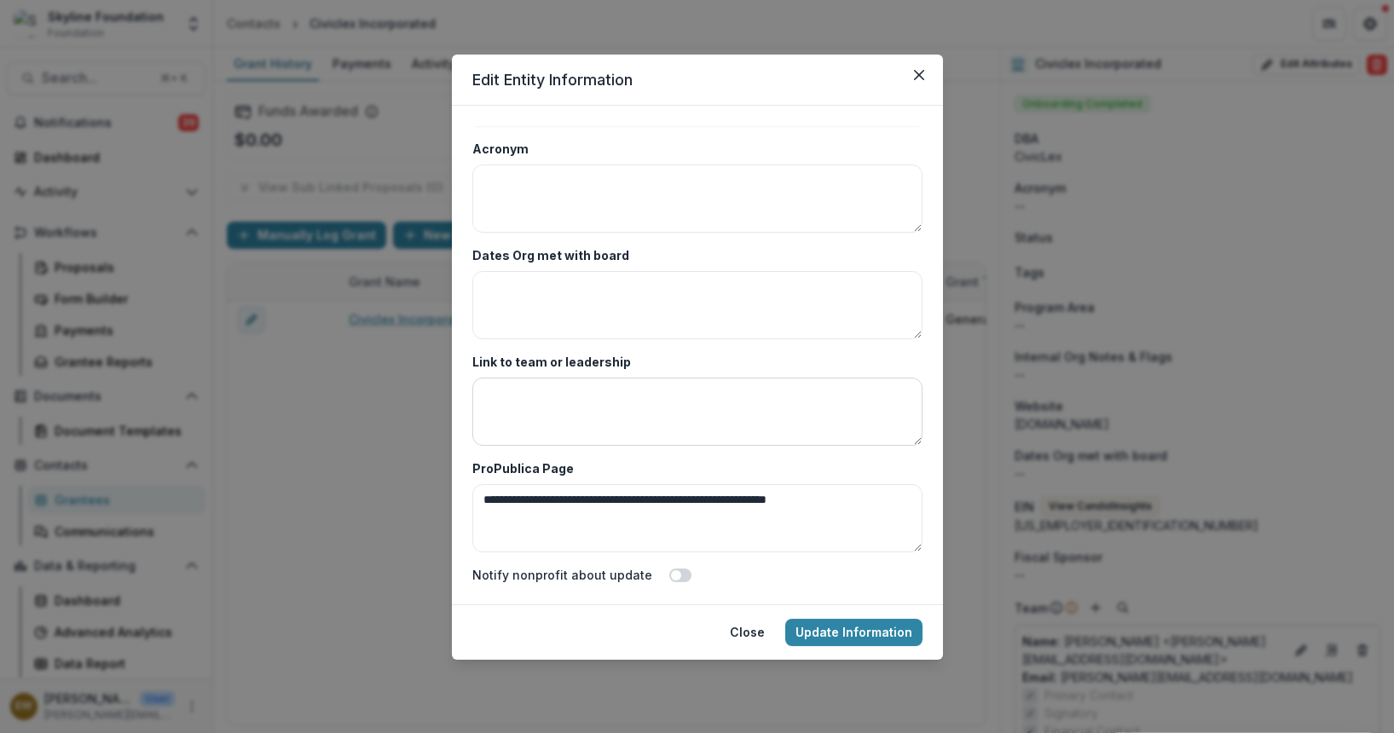
drag, startPoint x: 619, startPoint y: 416, endPoint x: 633, endPoint y: 411, distance: 14.6
click at [619, 417] on textarea "Link to team or leadership" at bounding box center [697, 412] width 450 height 68
paste textarea "**********"
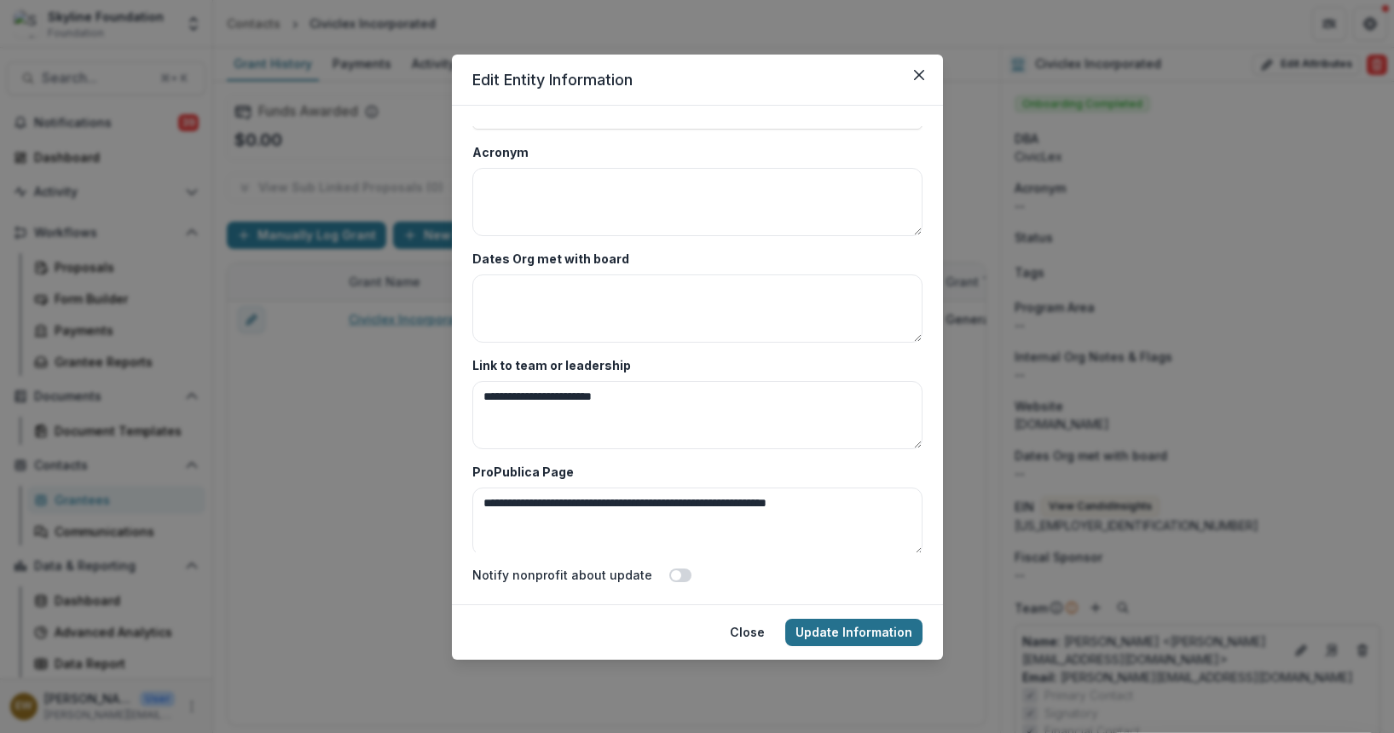
type textarea "**********"
click at [879, 639] on button "Update Information" at bounding box center [853, 632] width 137 height 27
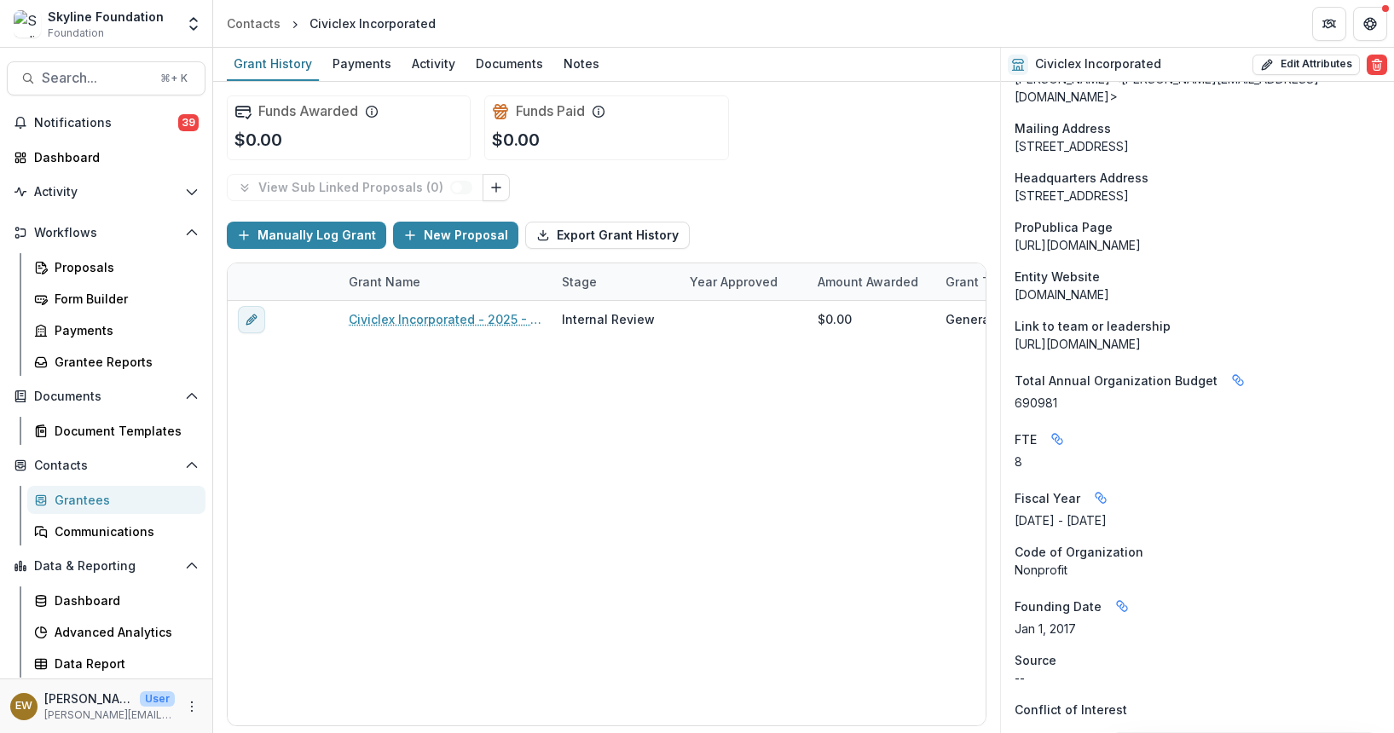
scroll to position [0, 0]
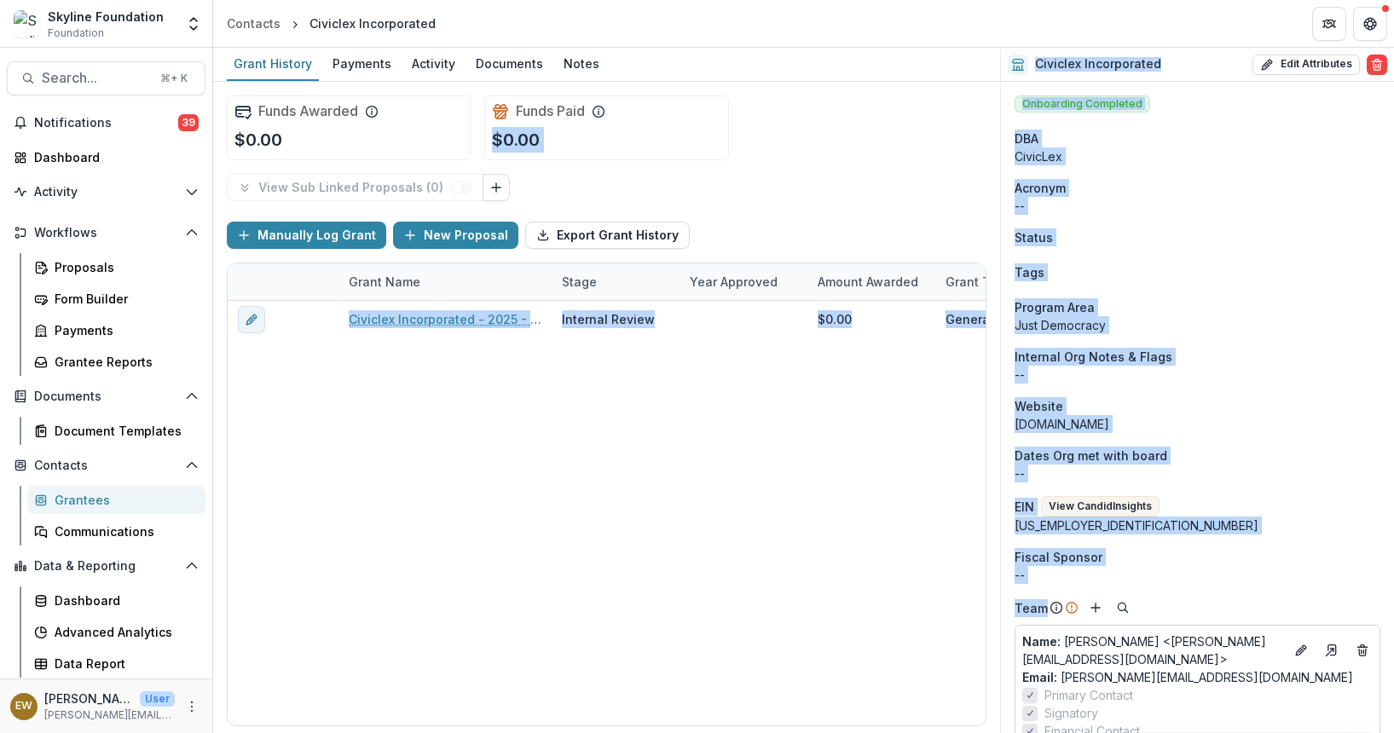
drag, startPoint x: 817, startPoint y: 116, endPoint x: 1152, endPoint y: 598, distance: 586.9
click at [1153, 600] on div "Grant History Payments Activity Documents Notes Funds Awarded $0.00 Funds Paid …" at bounding box center [803, 391] width 1181 height 686
